Goal: Find specific page/section: Find specific page/section

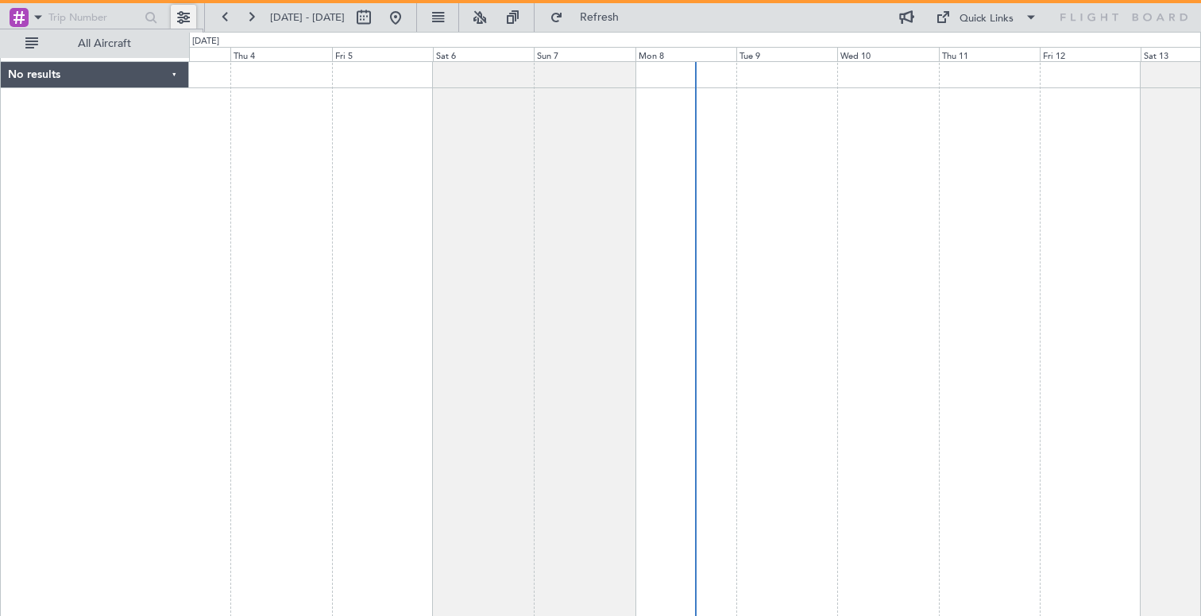
click at [183, 17] on button at bounding box center [183, 17] width 25 height 25
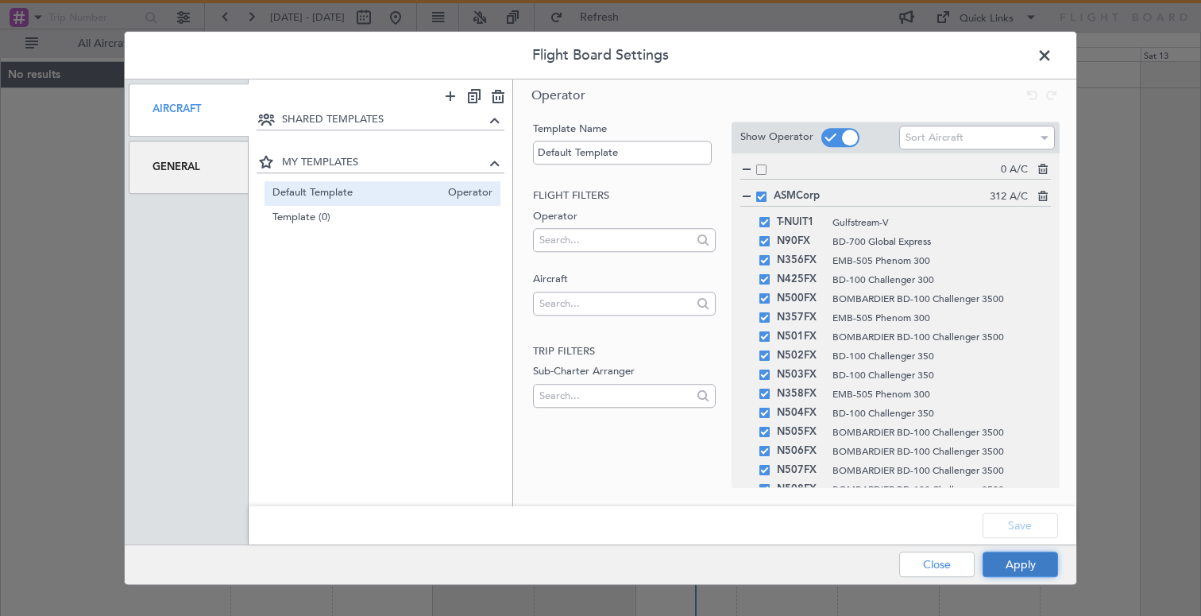
click at [1005, 557] on button "Apply" at bounding box center [1020, 563] width 75 height 25
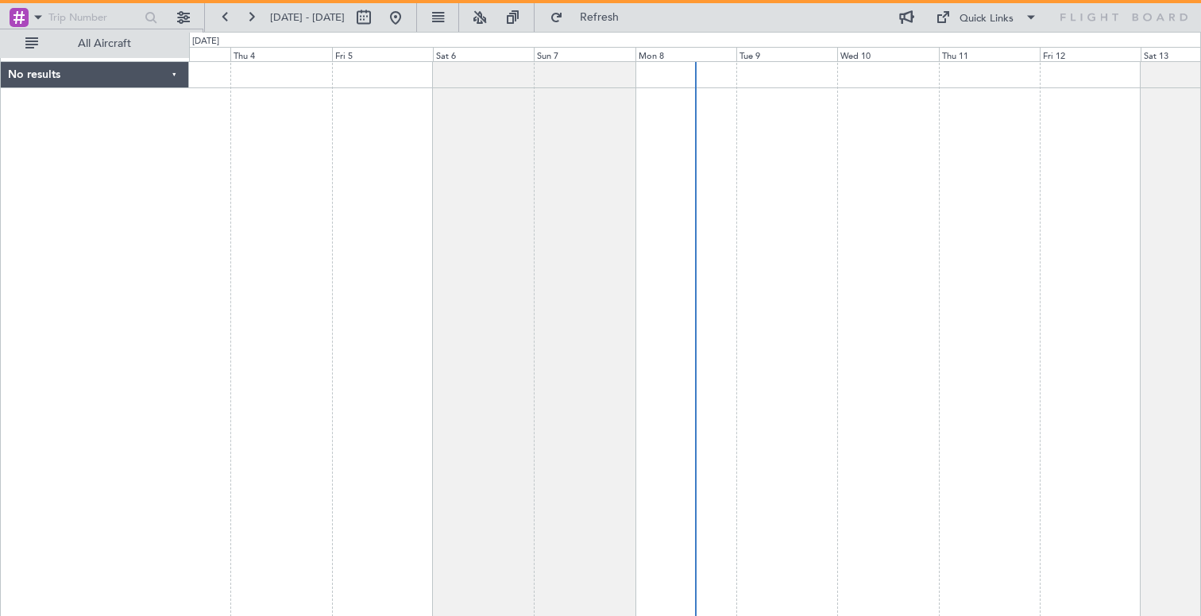
click at [175, 74] on div "No results" at bounding box center [95, 75] width 188 height 26
click at [174, 74] on div "No results" at bounding box center [94, 75] width 187 height 26
click at [181, 14] on button at bounding box center [183, 17] width 25 height 25
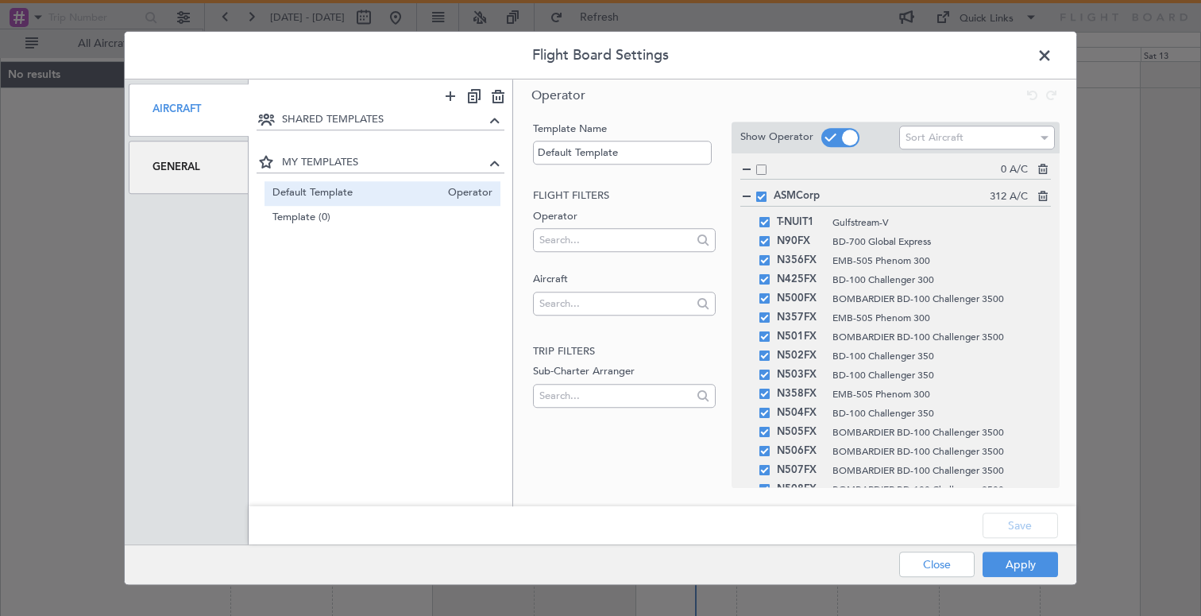
click at [363, 203] on div "Default Template Operator" at bounding box center [383, 193] width 237 height 25
click at [375, 191] on span "Default Template" at bounding box center [357, 193] width 168 height 17
click at [943, 554] on button "Close" at bounding box center [936, 563] width 75 height 25
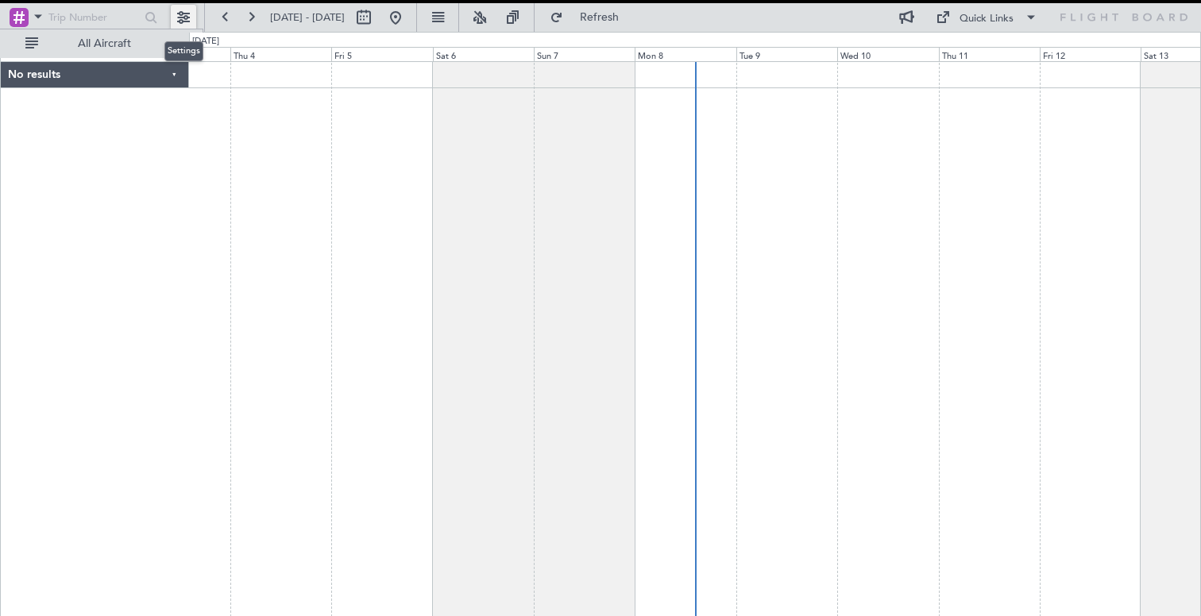
click at [184, 17] on button at bounding box center [183, 17] width 25 height 25
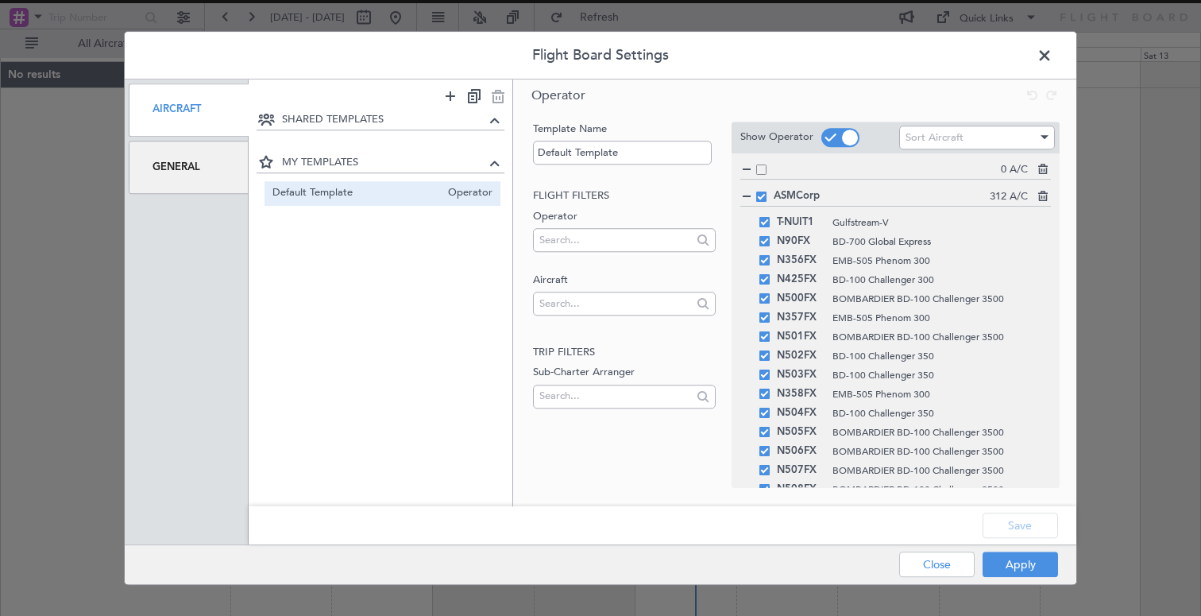
click at [454, 193] on span "Operator" at bounding box center [466, 193] width 52 height 17
click at [1037, 563] on button "Apply" at bounding box center [1020, 563] width 75 height 25
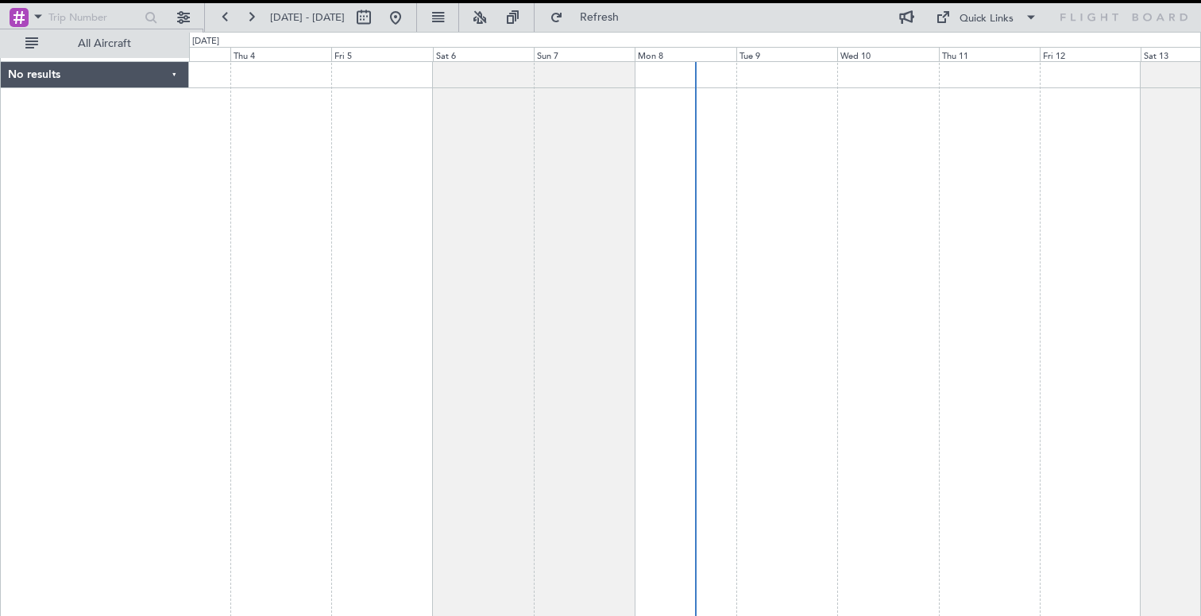
click at [127, 68] on div "No results" at bounding box center [95, 75] width 188 height 26
click at [177, 75] on div "No results" at bounding box center [94, 75] width 187 height 26
click at [181, 14] on button at bounding box center [183, 17] width 25 height 25
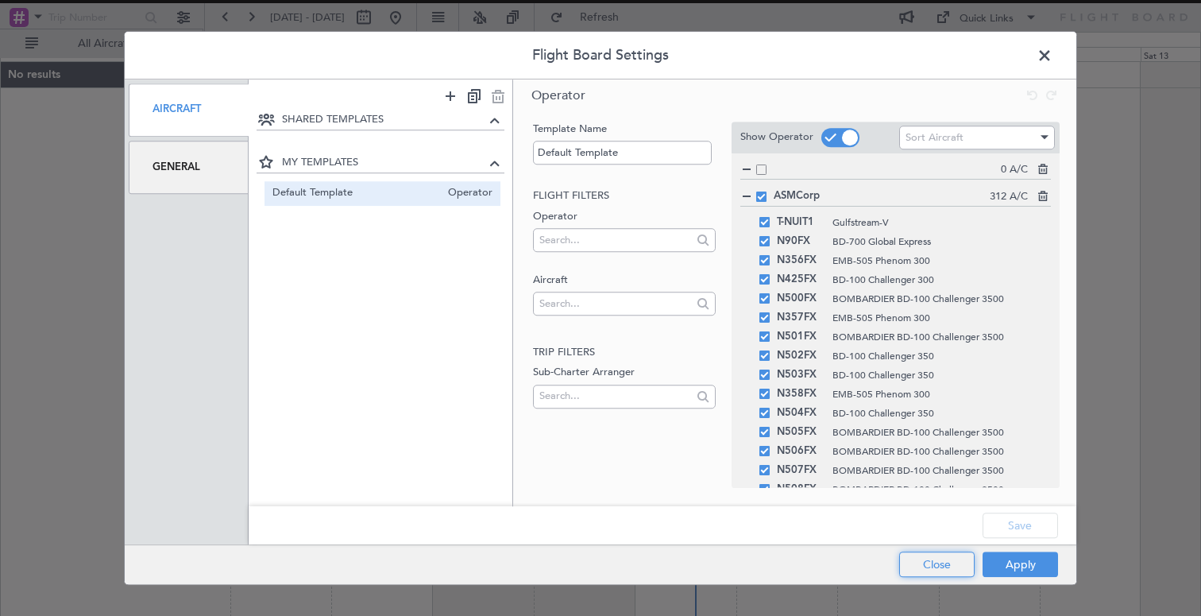
click at [930, 563] on button "Close" at bounding box center [936, 563] width 75 height 25
